Goal: Information Seeking & Learning: Learn about a topic

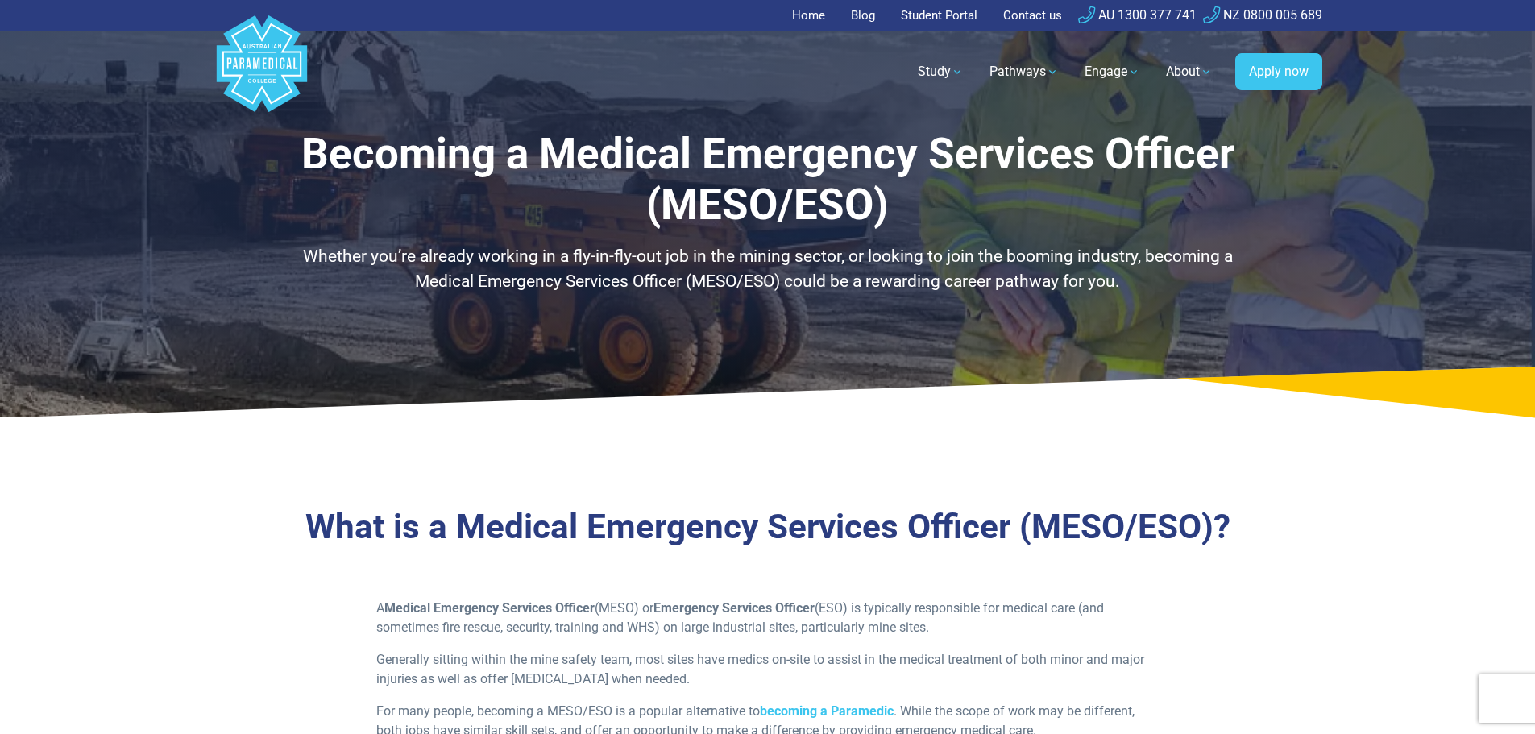
click at [1023, 606] on p "A Medical Emergency Services Officer (MESO) or Emergency Services Officer (ESO)…" at bounding box center [767, 618] width 782 height 39
click at [721, 627] on p "A Medical Emergency Services Officer (MESO) or Emergency Services Officer (ESO)…" at bounding box center [767, 618] width 782 height 39
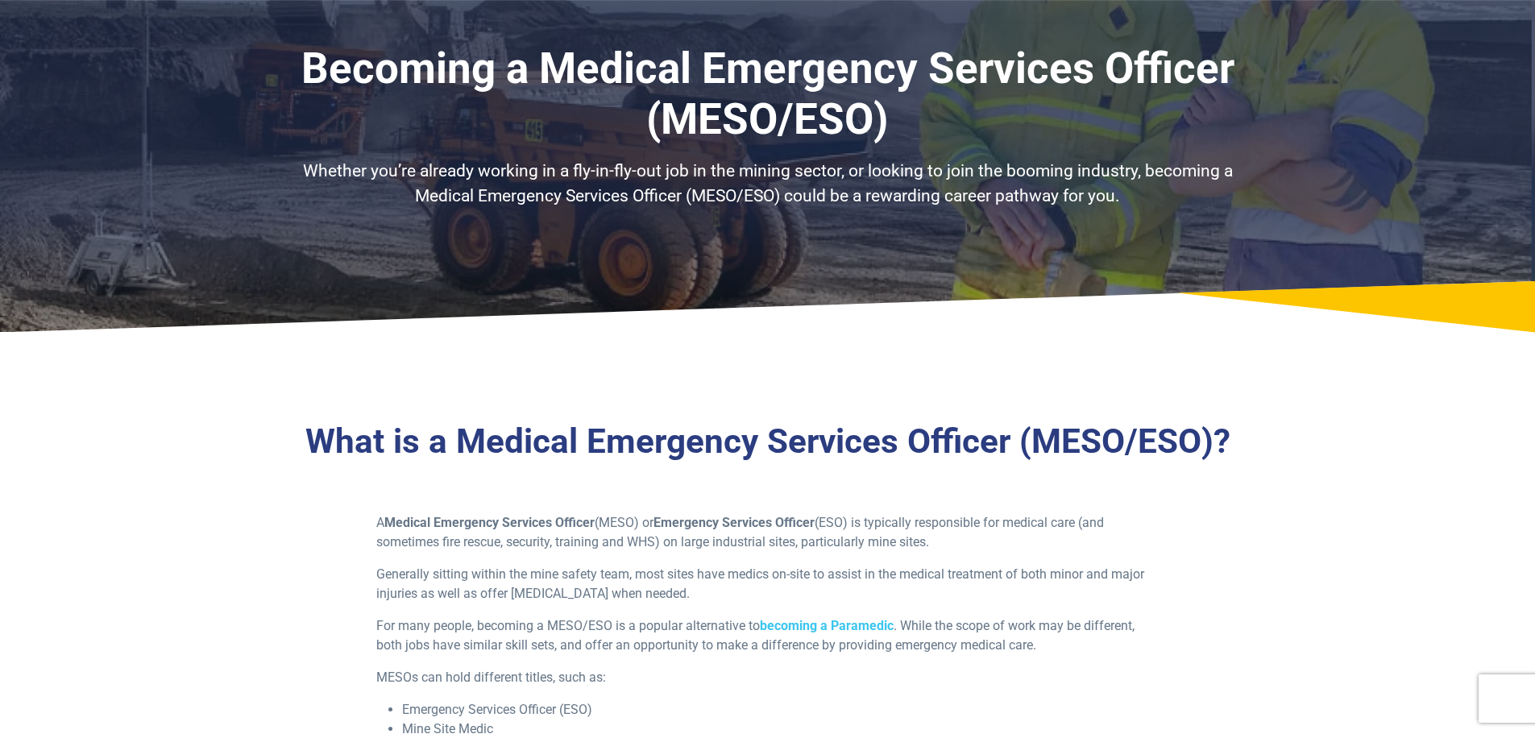
scroll to position [242, 0]
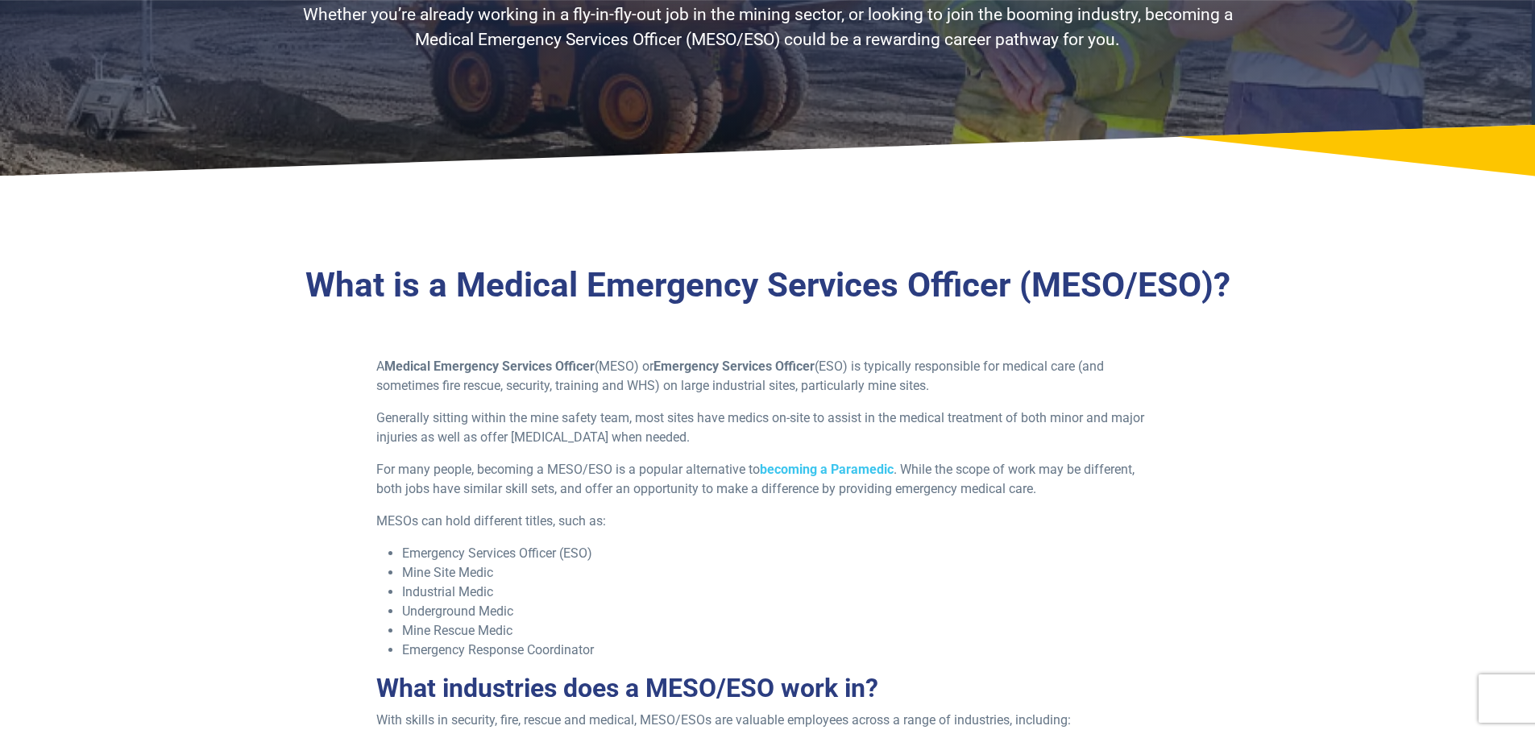
click at [472, 428] on p "Generally sitting within the mine safety team, most sites have medics on-site t…" at bounding box center [767, 427] width 782 height 39
drag, startPoint x: 409, startPoint y: 549, endPoint x: 683, endPoint y: 552, distance: 273.9
click at [683, 552] on li "Emergency Services Officer (ESO)" at bounding box center [780, 553] width 757 height 19
click at [683, 555] on li "Emergency Services Officer (ESO)" at bounding box center [780, 553] width 757 height 19
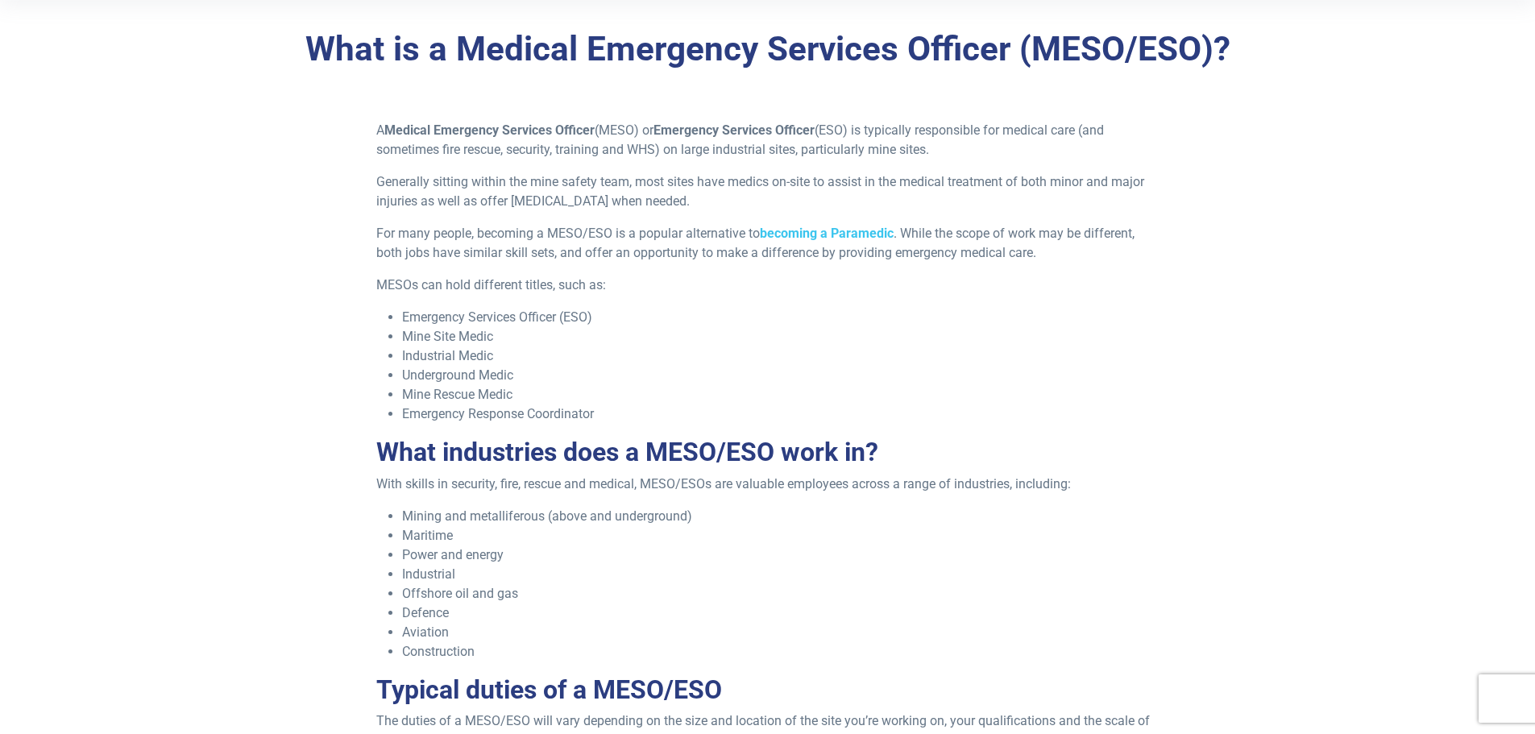
scroll to position [483, 0]
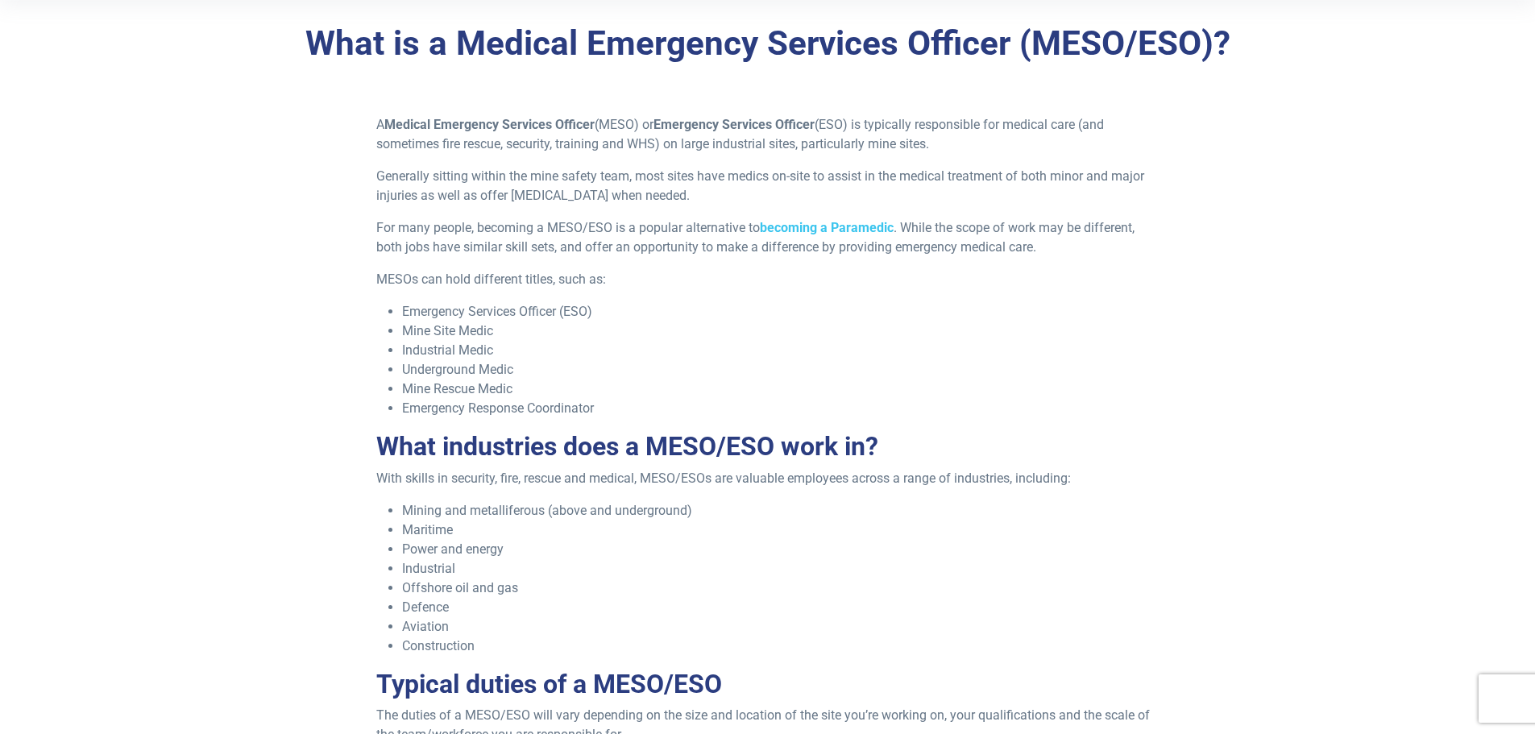
click at [521, 519] on li "Mining and metalliferous (above and underground)" at bounding box center [780, 510] width 757 height 19
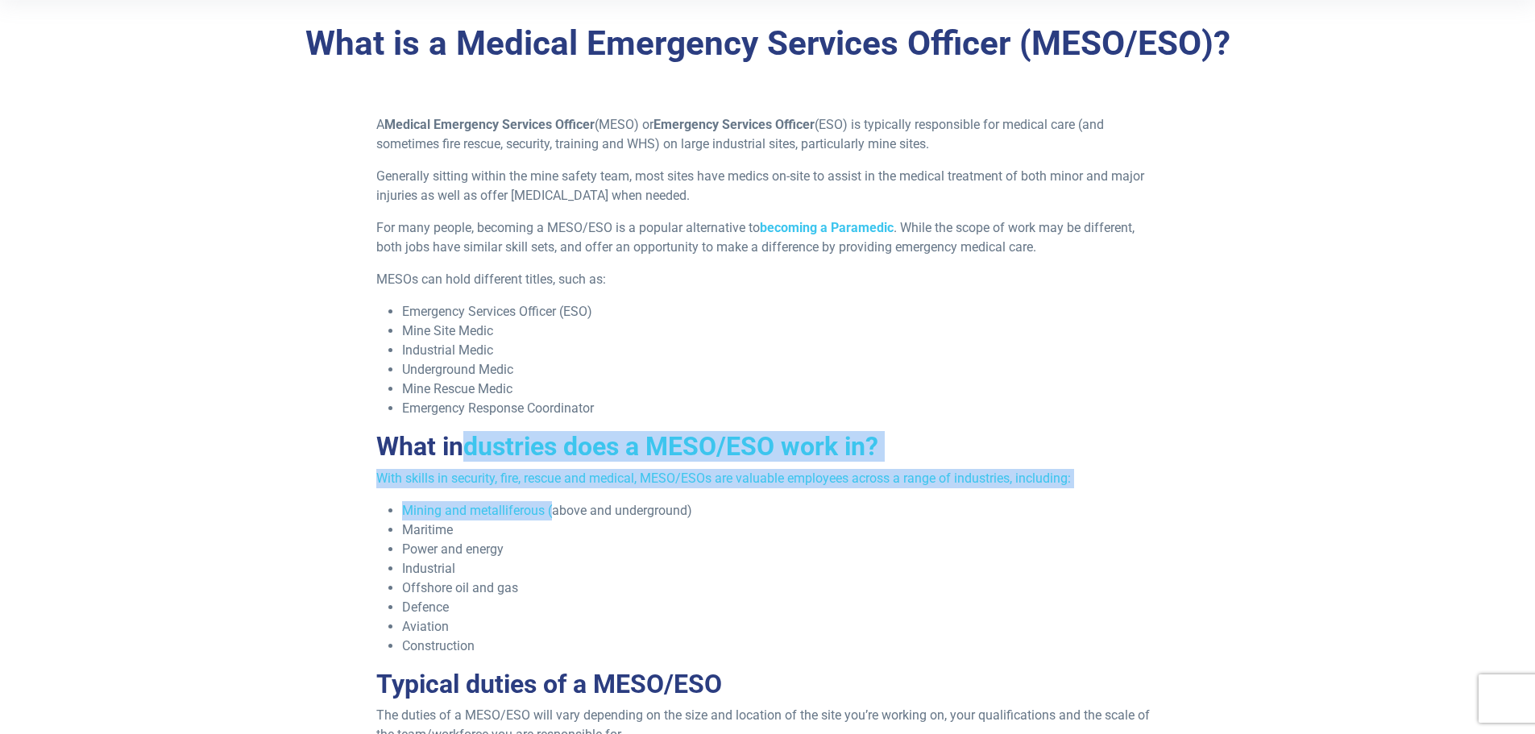
drag, startPoint x: 462, startPoint y: 454, endPoint x: 557, endPoint y: 527, distance: 118.9
click at [557, 524] on div "A Medical Emergency Services Officer (MESO) or Emergency Services Officer (ESO)…" at bounding box center [768, 586] width 802 height 943
click at [557, 527] on li "Maritime" at bounding box center [780, 529] width 757 height 19
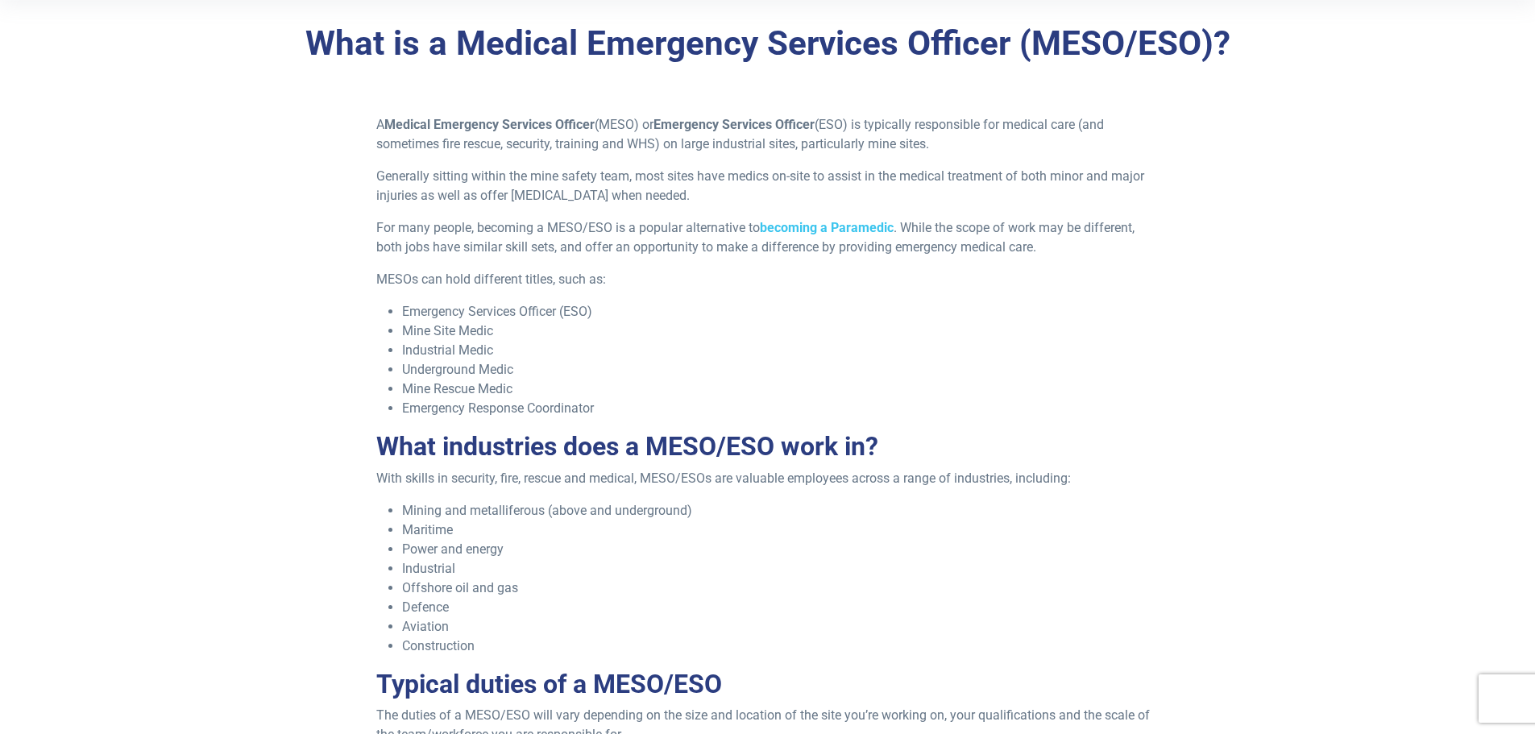
click at [541, 591] on li "Offshore oil and gas" at bounding box center [780, 587] width 757 height 19
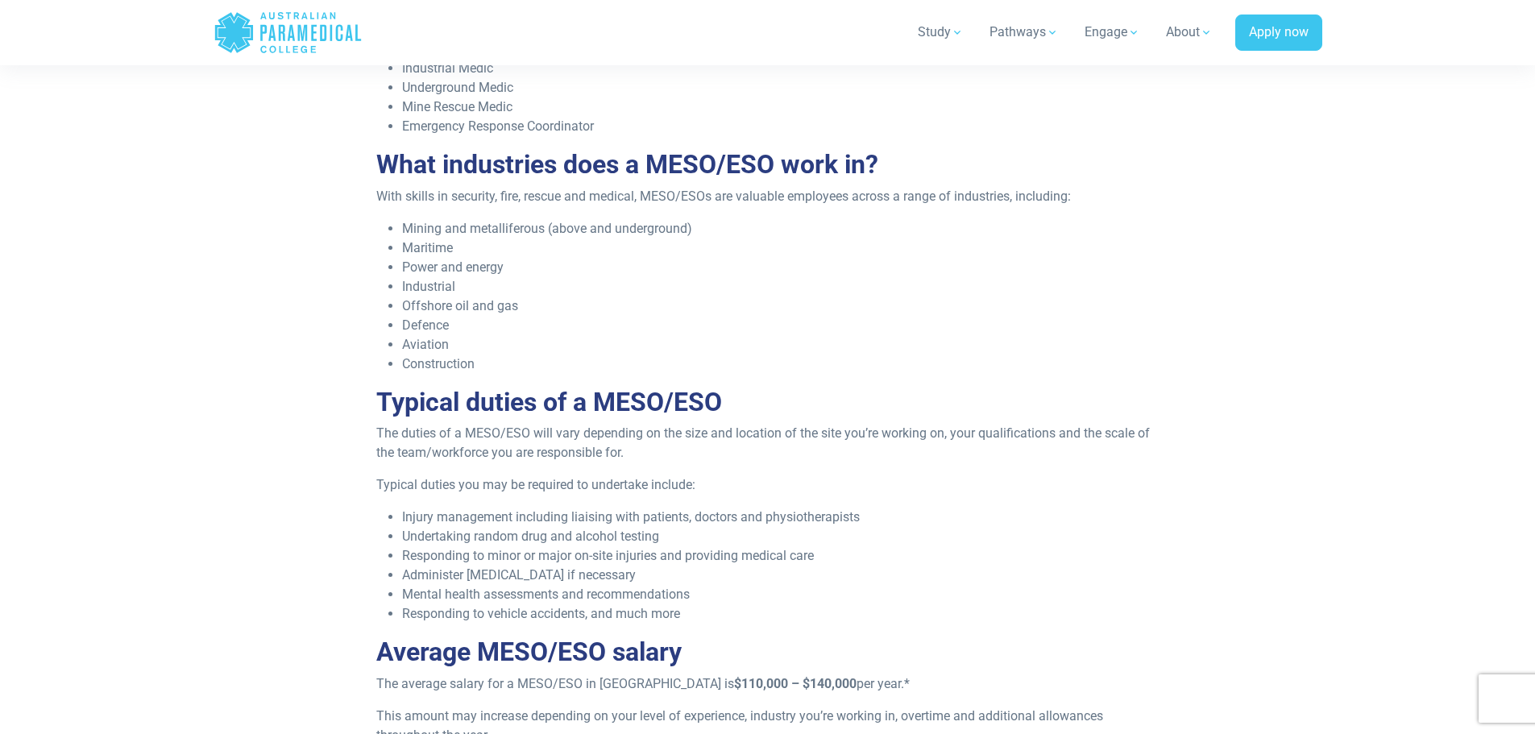
scroll to position [806, 0]
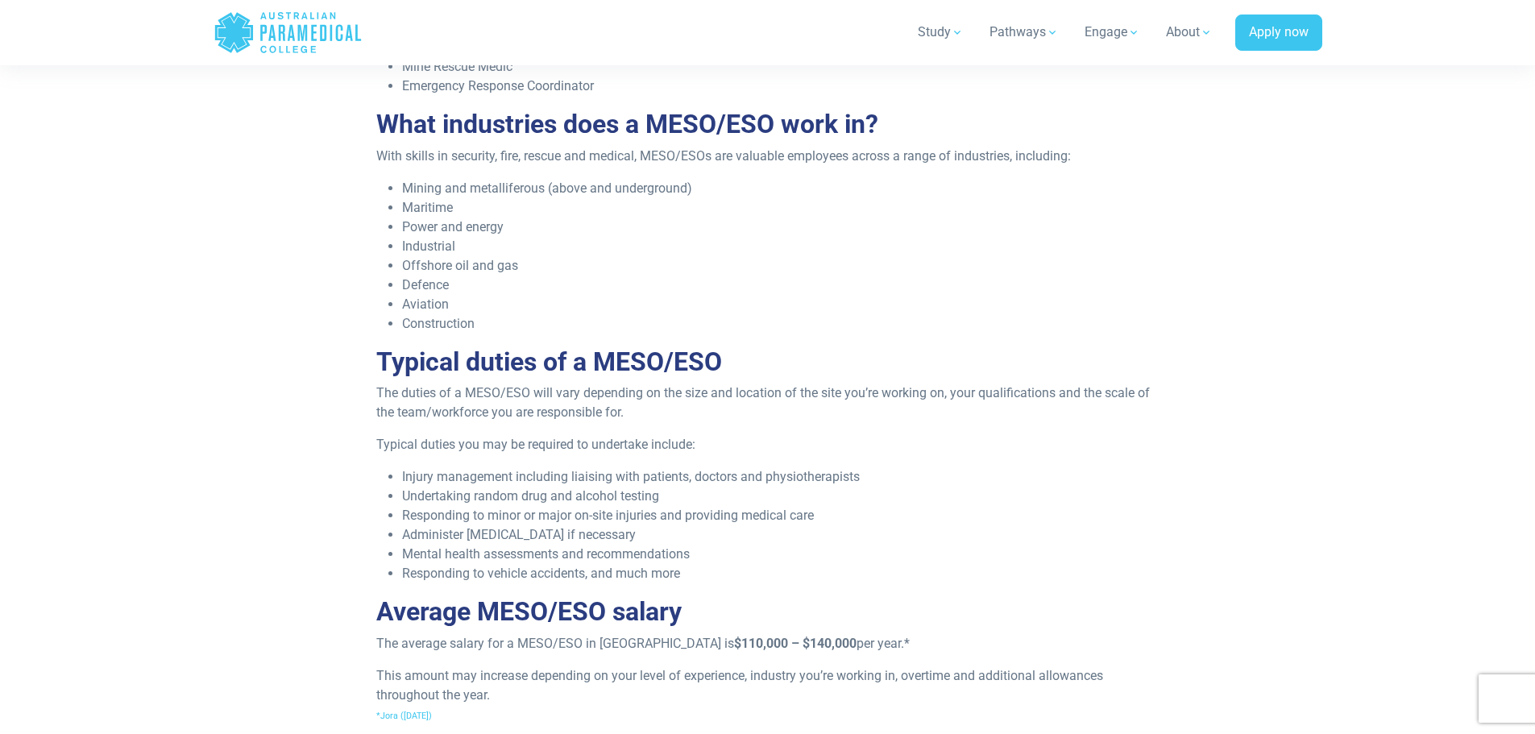
click at [530, 531] on li "Administer [MEDICAL_DATA] if necessary" at bounding box center [780, 534] width 757 height 19
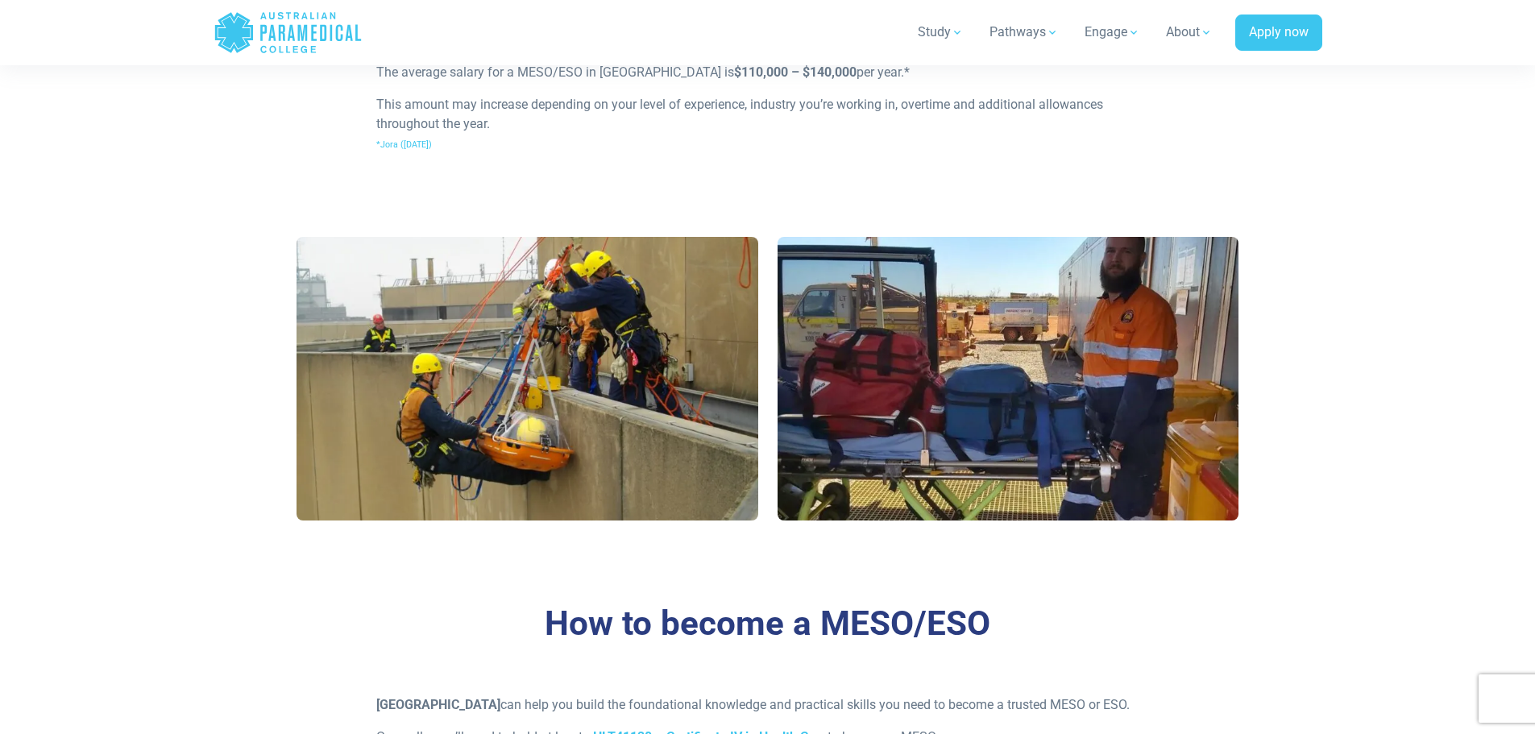
scroll to position [1692, 0]
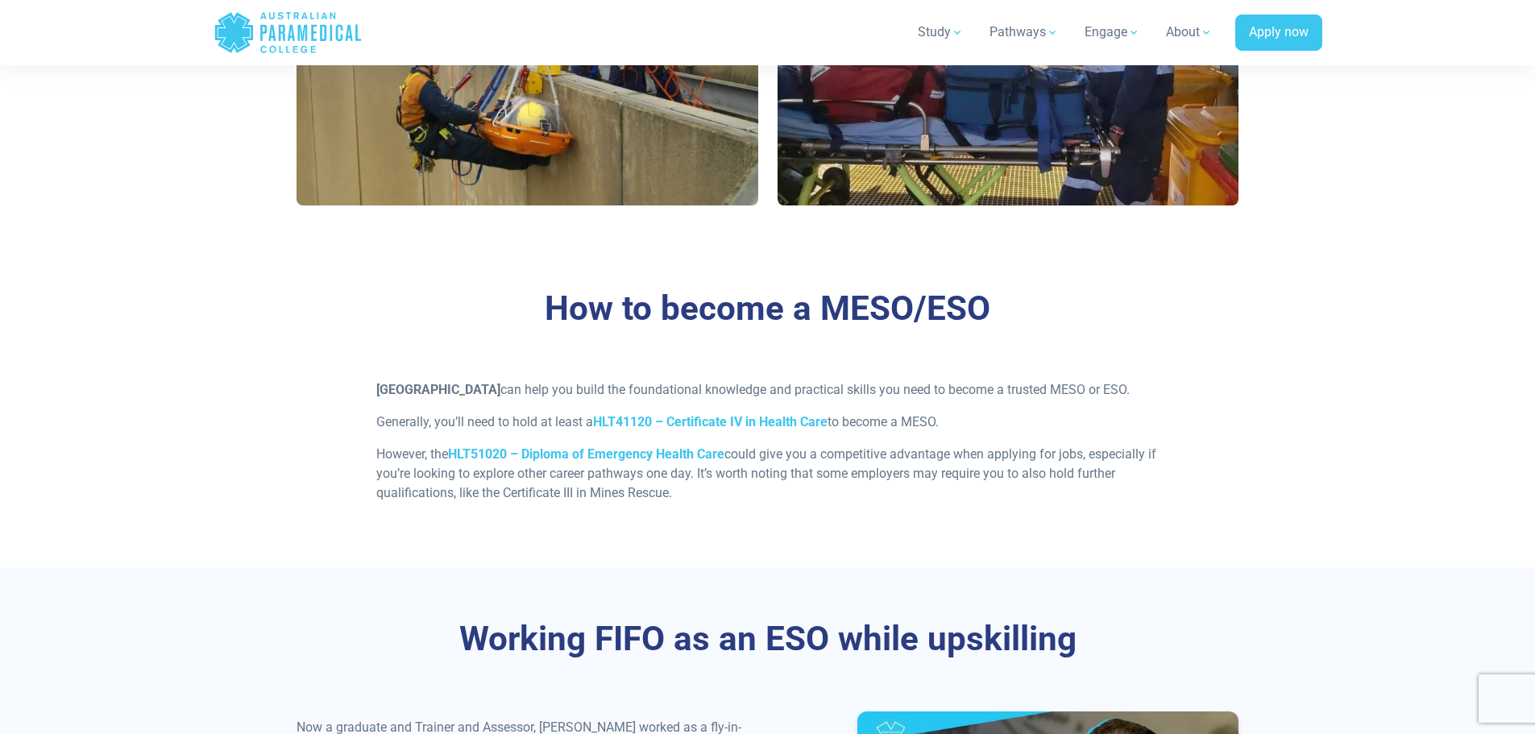
click at [1268, 408] on div "How to become a MESO/ESO Australian Paramedical College can help you build the …" at bounding box center [768, 402] width 1128 height 331
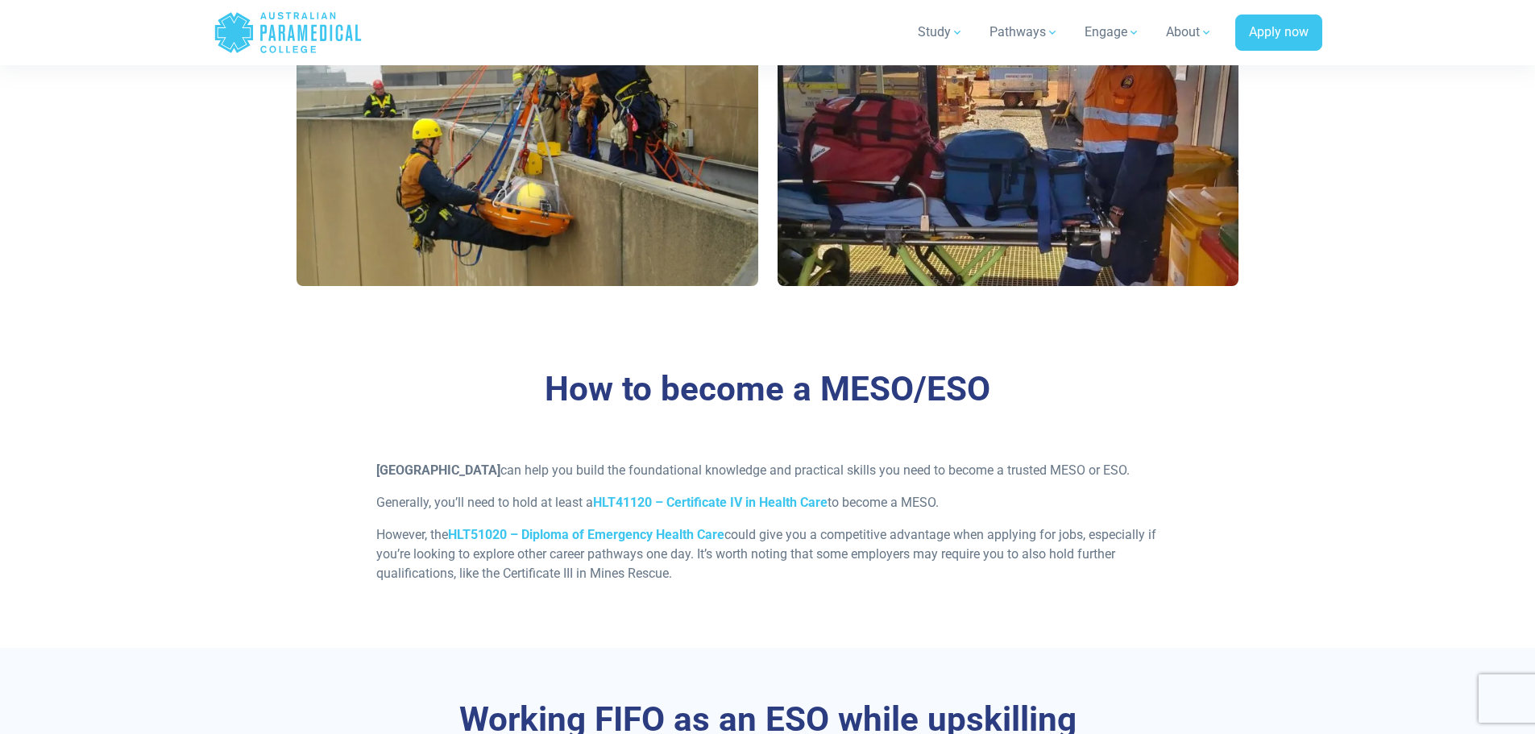
scroll to position [2014, 0]
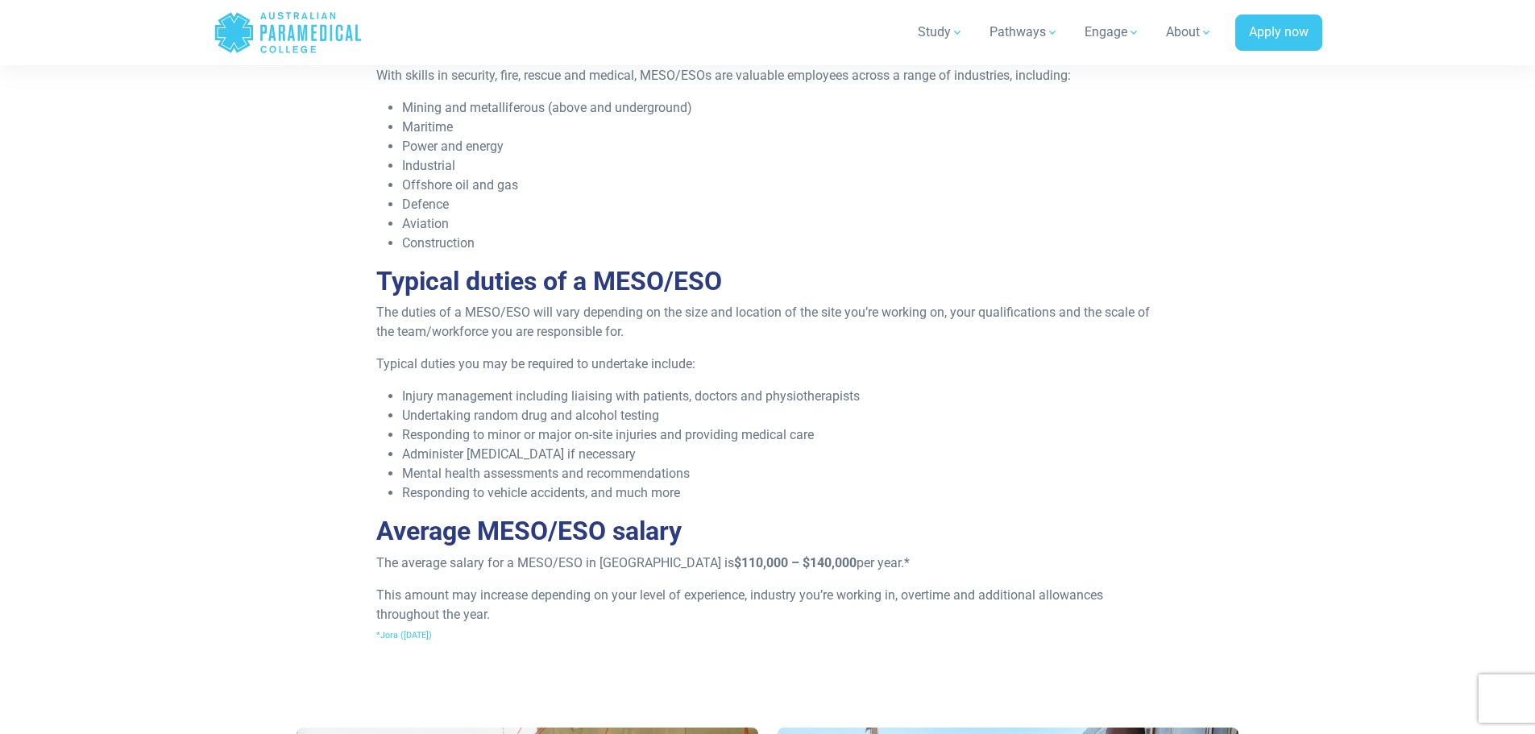
click at [209, 434] on div "What is a Medical Emergency Services Officer (MESO/ESO)? A Medical Emergency Se…" at bounding box center [768, 138] width 1128 height 1139
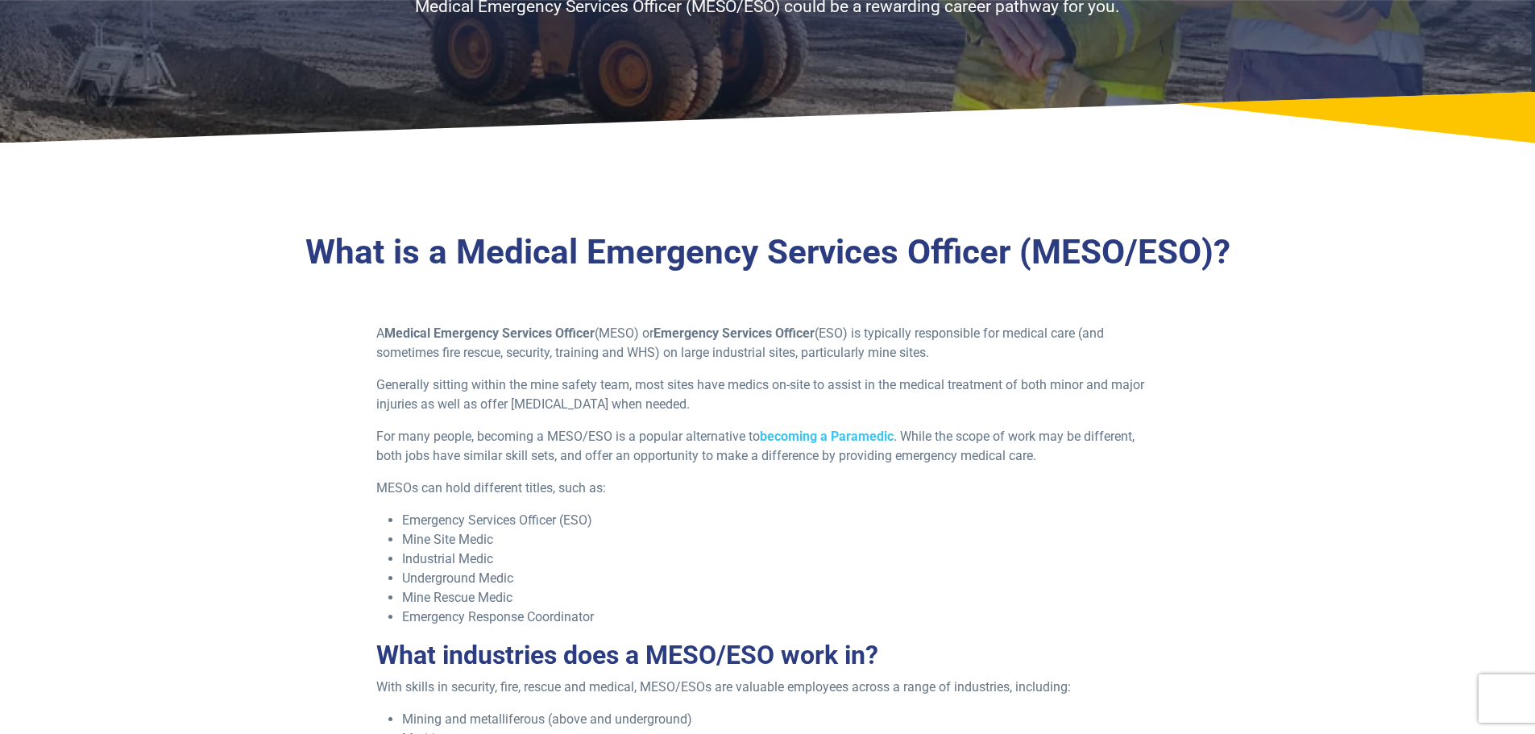
scroll to position [242, 0]
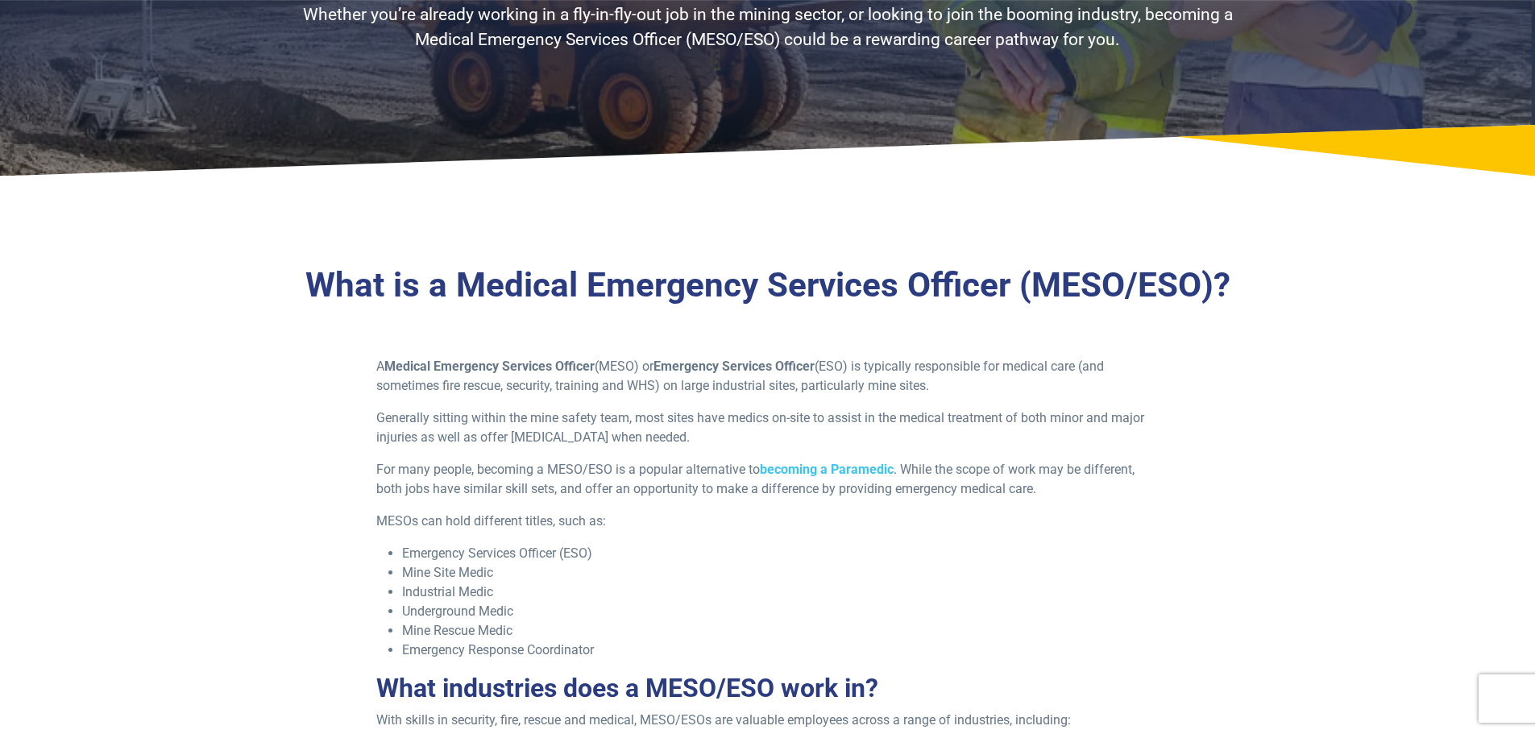
click at [836, 361] on p "A Medical Emergency Services Officer (MESO) or Emergency Services Officer (ESO)…" at bounding box center [767, 376] width 782 height 39
